Goal: Use online tool/utility: Utilize a website feature to perform a specific function

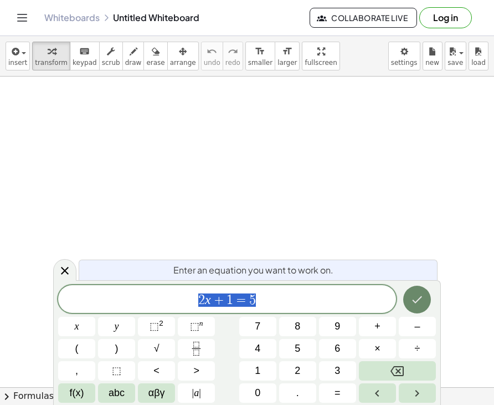
click at [415, 303] on icon "Done" at bounding box center [417, 299] width 13 height 13
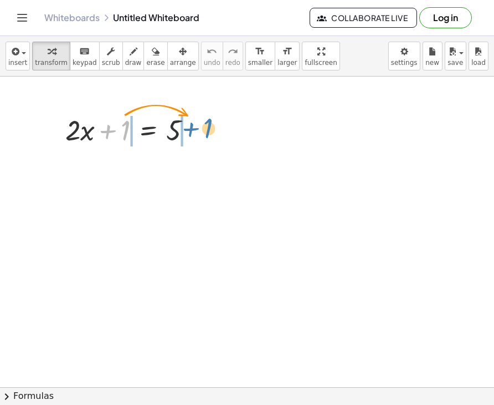
drag, startPoint x: 125, startPoint y: 136, endPoint x: 207, endPoint y: 131, distance: 82.7
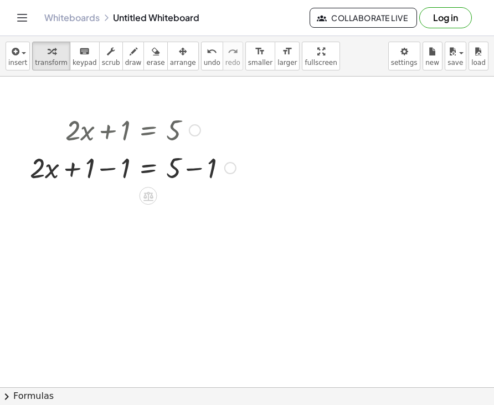
click at [232, 168] on div at bounding box center [230, 168] width 12 height 12
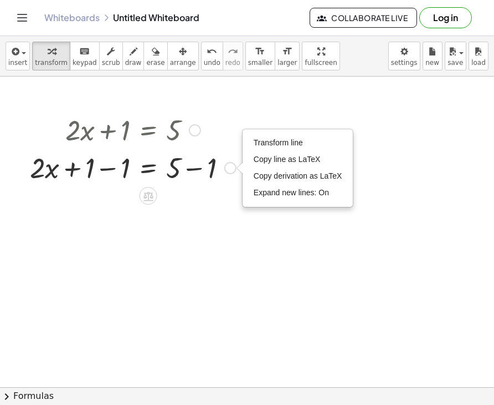
click at [232, 168] on div "Transform line Copy line as LaTeX Copy derivation as LaTeX Expand new lines: On" at bounding box center [230, 168] width 12 height 12
click at [187, 175] on div at bounding box center [132, 167] width 217 height 38
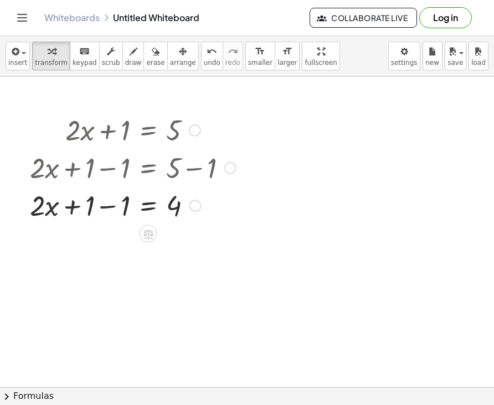
click at [107, 207] on div at bounding box center [132, 205] width 217 height 38
drag, startPoint x: 107, startPoint y: 214, endPoint x: 175, endPoint y: 248, distance: 74.8
click at [175, 248] on div "+ · 2 · x + 1 = 5 + · 2 · x + 1 − 1 = + 5 − 1 + · 2 · x + 1 − 1 = 4 + · 2 · x +…" at bounding box center [247, 391] width 494 height 631
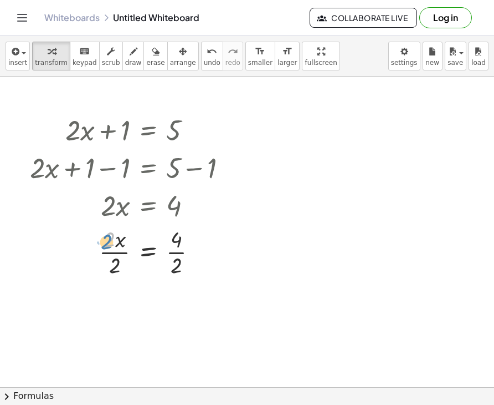
click at [105, 245] on div at bounding box center [132, 250] width 217 height 55
click at [107, 253] on div at bounding box center [132, 250] width 217 height 55
click at [177, 309] on div at bounding box center [132, 306] width 217 height 55
click at [191, 207] on div at bounding box center [192, 205] width 12 height 12
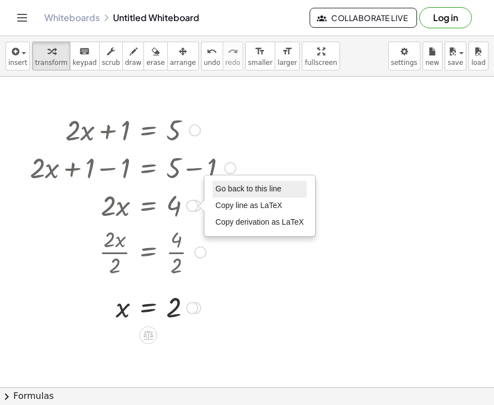
click at [233, 185] on span "Go back to this line" at bounding box center [249, 188] width 66 height 9
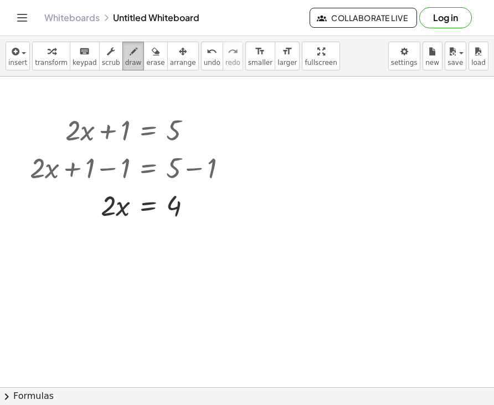
click at [125, 59] on span "draw" at bounding box center [133, 63] width 17 height 8
drag, startPoint x: 263, startPoint y: 129, endPoint x: 255, endPoint y: 219, distance: 90.1
click at [253, 217] on div at bounding box center [247, 391] width 494 height 631
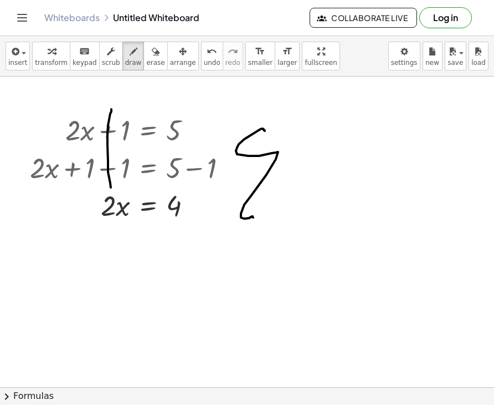
drag, startPoint x: 110, startPoint y: 114, endPoint x: 114, endPoint y: 202, distance: 88.7
click at [114, 202] on div at bounding box center [247, 391] width 494 height 631
click at [146, 59] on span "erase" at bounding box center [155, 63] width 18 height 8
drag, startPoint x: 116, startPoint y: 109, endPoint x: 106, endPoint y: 123, distance: 17.5
click at [106, 122] on div at bounding box center [247, 391] width 494 height 631
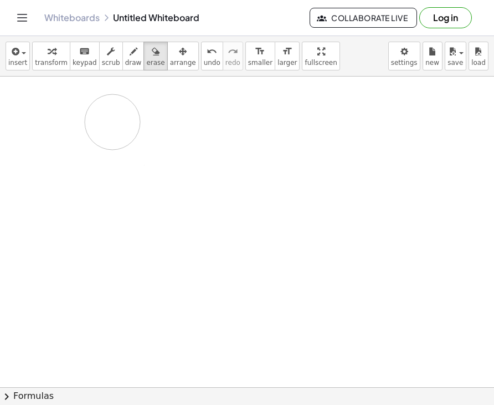
drag, startPoint x: 116, startPoint y: 165, endPoint x: 122, endPoint y: 107, distance: 57.9
click at [170, 107] on div at bounding box center [247, 391] width 494 height 631
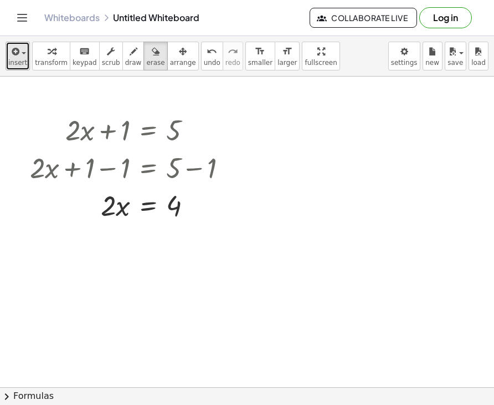
click at [19, 50] on span "button" at bounding box center [20, 53] width 2 height 8
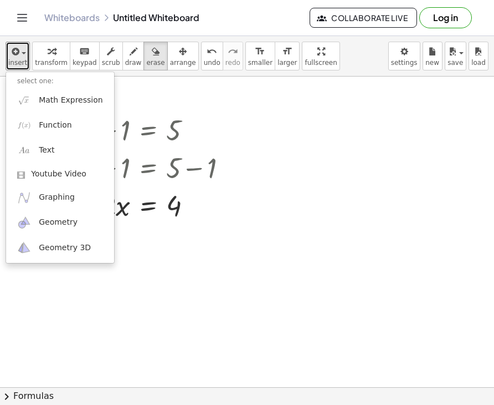
click at [225, 90] on div at bounding box center [247, 391] width 494 height 631
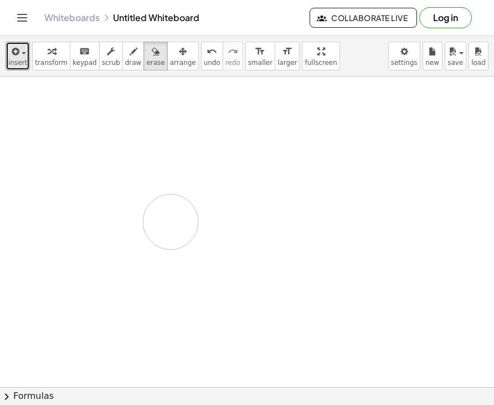
drag, startPoint x: 155, startPoint y: 118, endPoint x: 171, endPoint y: 222, distance: 104.8
click at [171, 222] on div at bounding box center [247, 391] width 494 height 631
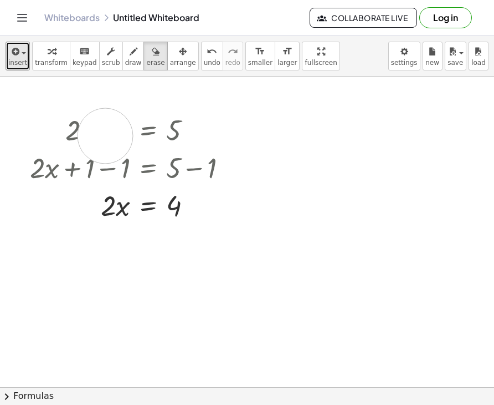
click at [105, 136] on div at bounding box center [247, 391] width 494 height 631
click at [102, 63] on span "scrub" at bounding box center [111, 63] width 18 height 8
click at [73, 115] on div "▲" at bounding box center [72, 116] width 7 height 10
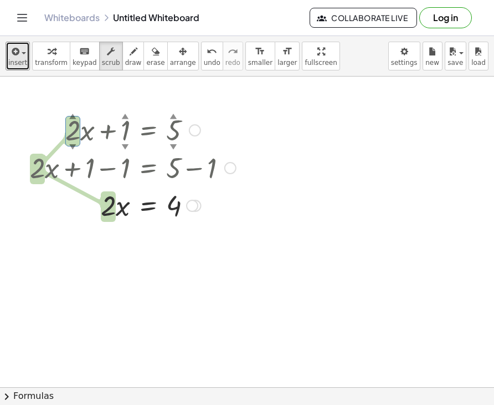
click at [72, 115] on div "▲" at bounding box center [72, 116] width 7 height 10
click at [73, 131] on div at bounding box center [132, 129] width 217 height 38
drag, startPoint x: 73, startPoint y: 146, endPoint x: 79, endPoint y: 126, distance: 20.9
click at [149, 130] on div "+ · 5 ▲ ▼ · x + 1 ▲ ▼ = 5 ▲ ▼" at bounding box center [149, 130] width 0 height 0
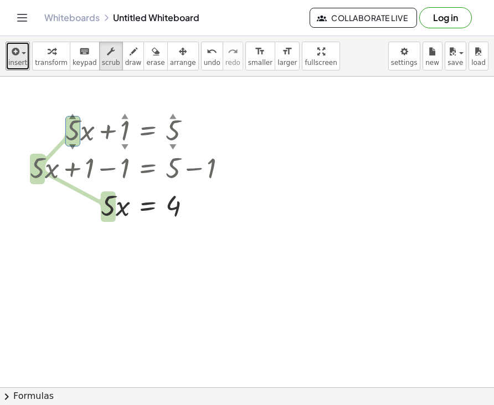
click at [103, 104] on div at bounding box center [247, 391] width 494 height 631
click at [19, 55] on span "button" at bounding box center [20, 53] width 2 height 8
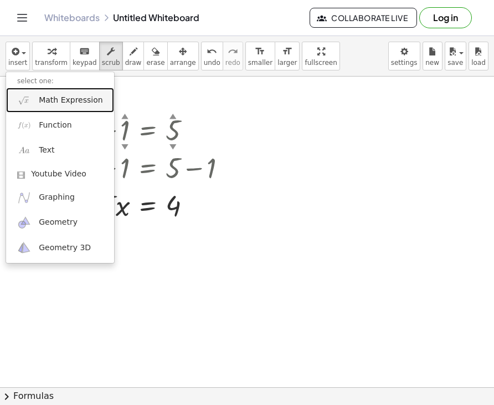
click at [53, 98] on span "Math Expression" at bounding box center [71, 100] width 64 height 11
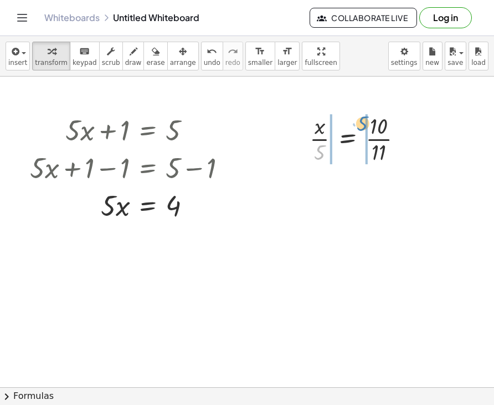
drag, startPoint x: 318, startPoint y: 153, endPoint x: 361, endPoint y: 124, distance: 51.5
click at [361, 124] on div at bounding box center [360, 137] width 113 height 55
